Goal: Task Accomplishment & Management: Manage account settings

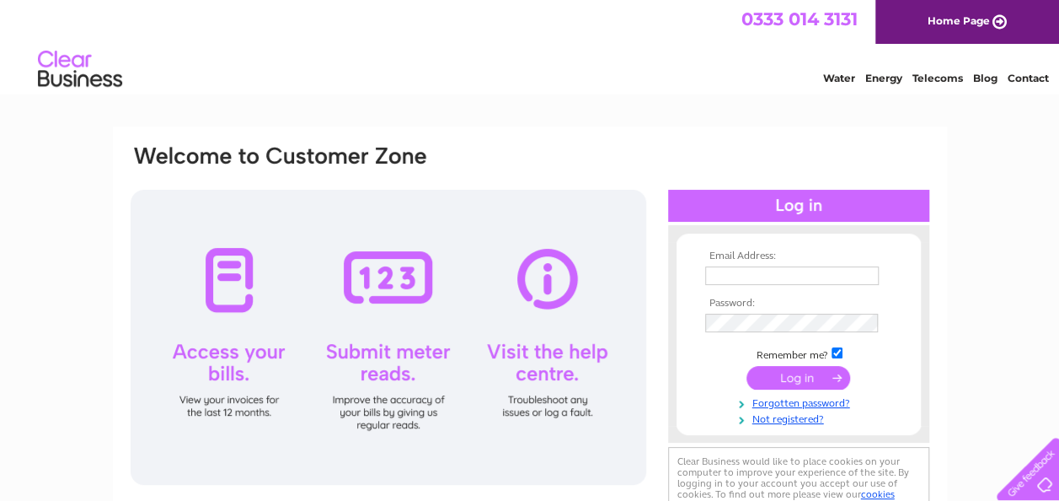
click at [774, 269] on input "text" at bounding box center [792, 275] width 174 height 19
click at [730, 277] on input "text" at bounding box center [792, 276] width 175 height 20
click at [732, 279] on input "text" at bounding box center [792, 276] width 175 height 20
type input "karenwill@psridgway.co.uk"
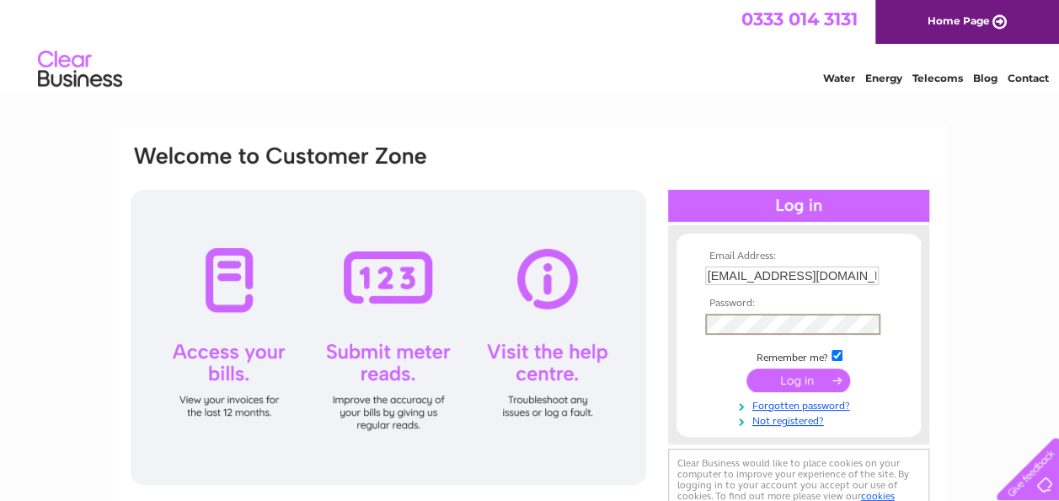
click at [784, 379] on input "submit" at bounding box center [799, 380] width 104 height 24
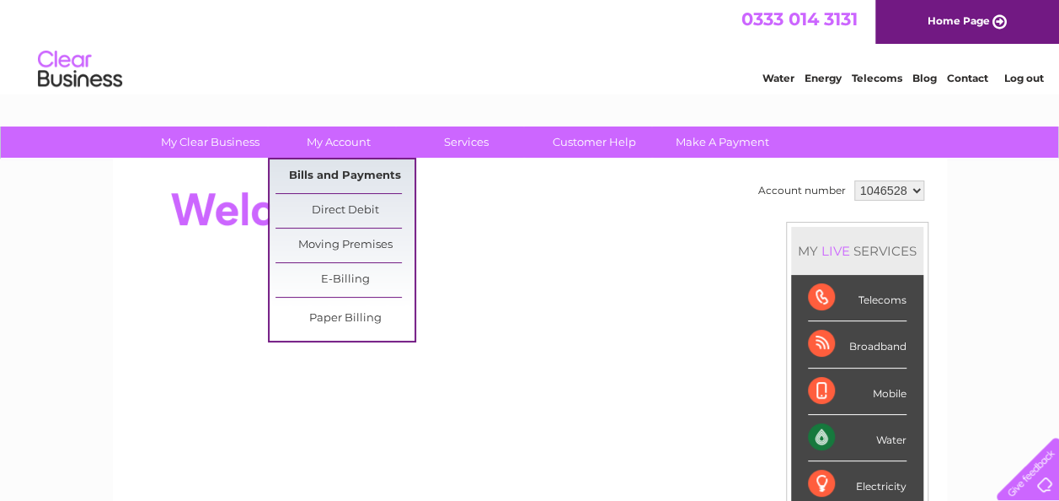
click at [327, 171] on link "Bills and Payments" at bounding box center [345, 176] width 139 height 34
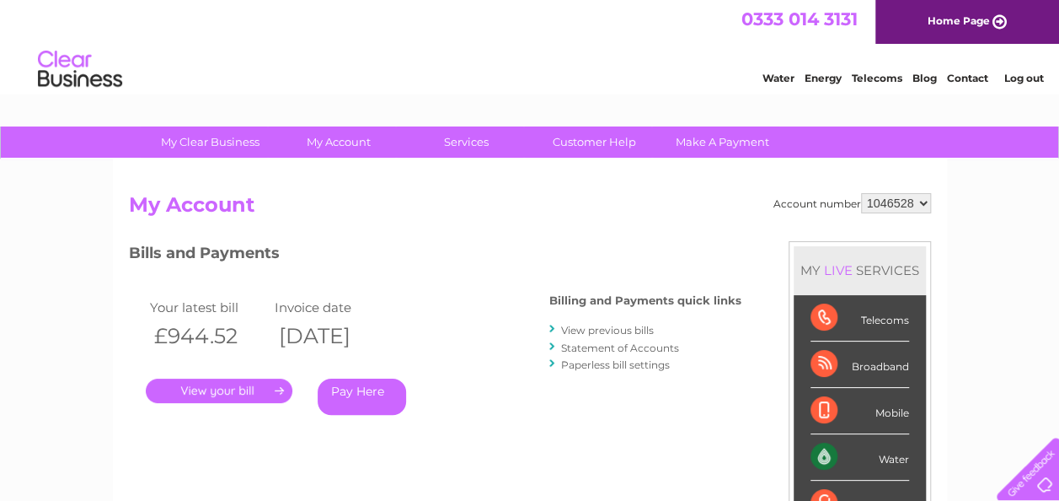
click at [227, 386] on link "." at bounding box center [219, 390] width 147 height 24
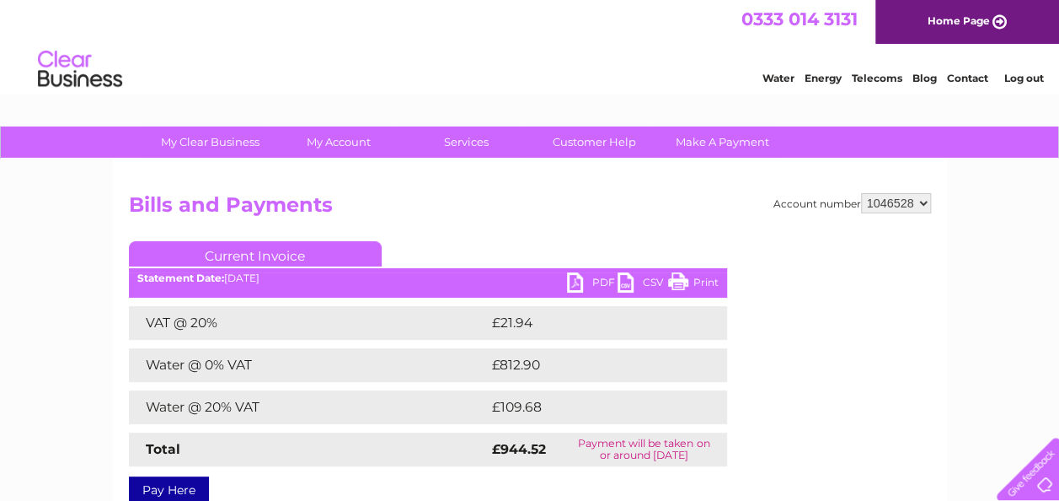
click at [576, 278] on link "PDF" at bounding box center [592, 284] width 51 height 24
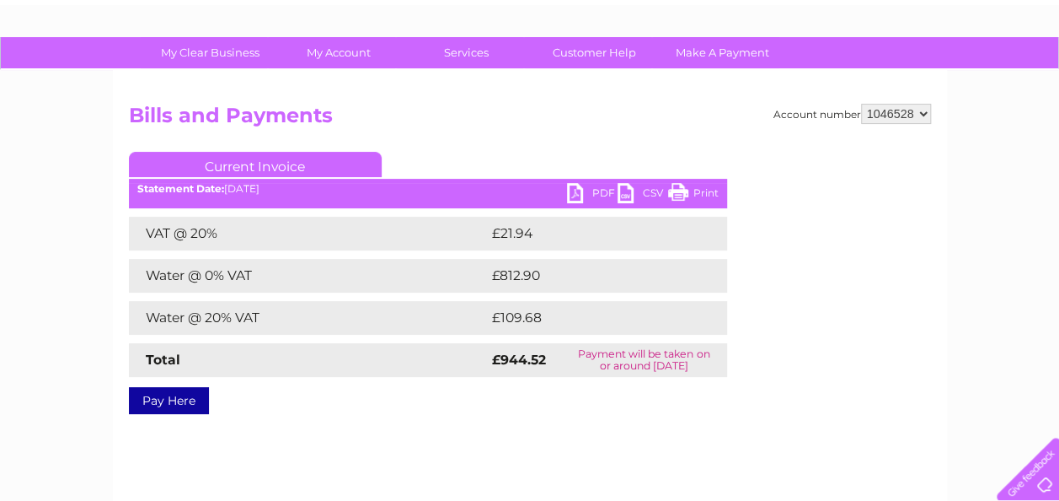
scroll to position [84, 0]
